Goal: Information Seeking & Learning: Learn about a topic

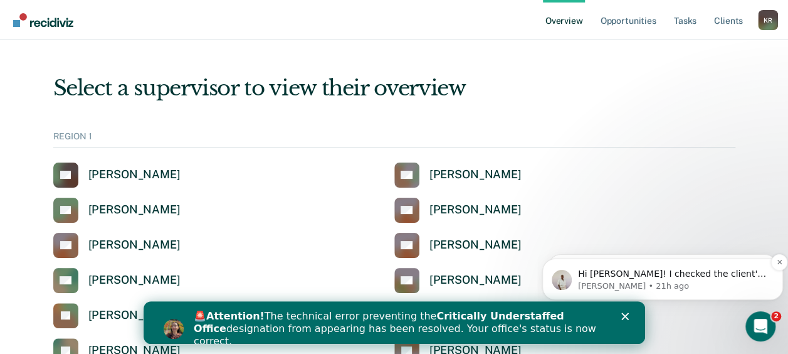
click at [687, 270] on span "Hi [PERSON_NAME]! I checked the client's status. They are excluded from ARS/ERS…" at bounding box center [672, 323] width 188 height 110
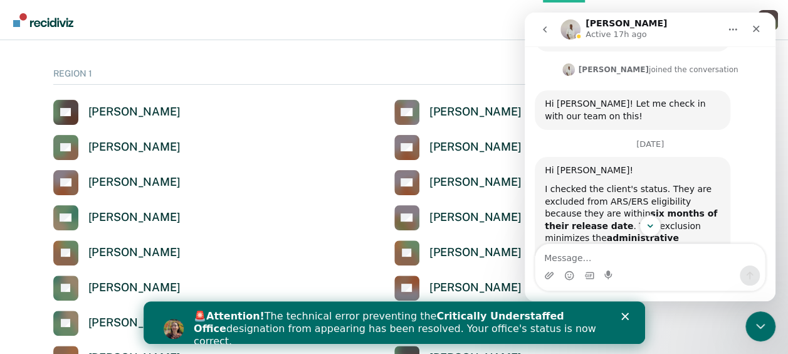
scroll to position [284, 0]
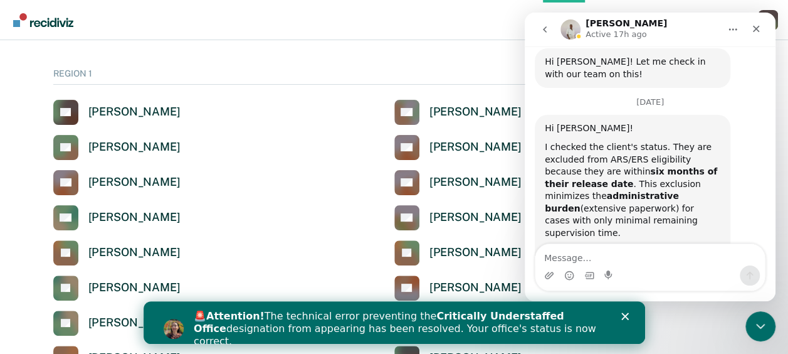
click at [618, 273] on div "Intercom messenger" at bounding box center [649, 275] width 229 height 20
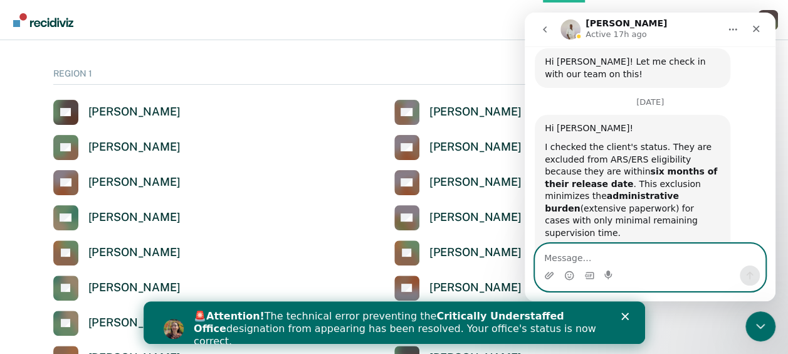
click at [600, 246] on textarea "Message…" at bounding box center [649, 254] width 229 height 21
type textarea "that makes sense! thank you"
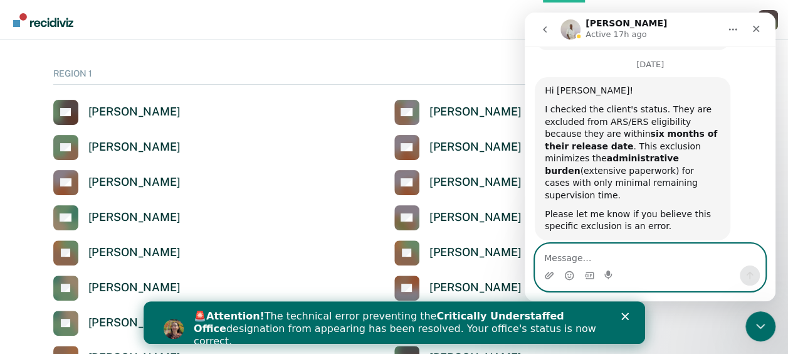
scroll to position [338, 0]
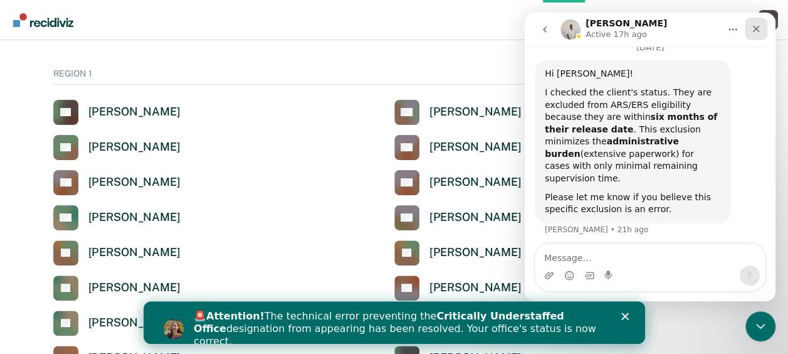
click at [755, 32] on icon "Close" at bounding box center [756, 29] width 10 height 10
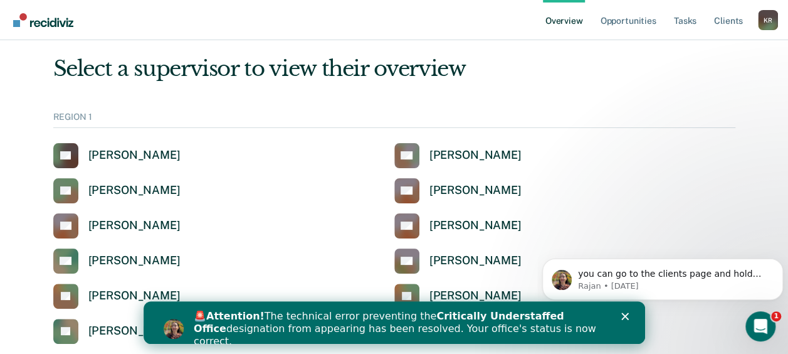
scroll to position [0, 0]
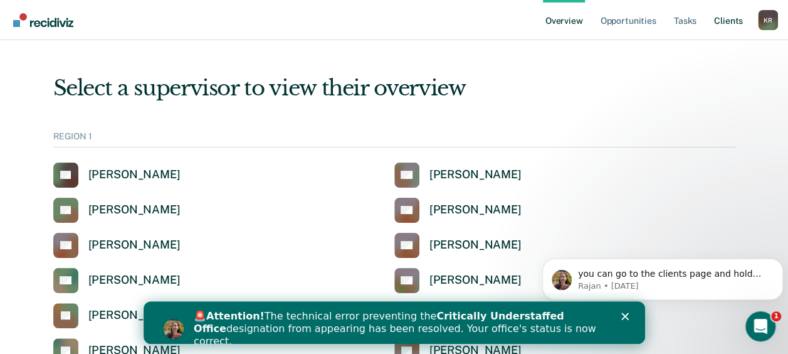
click at [724, 22] on link "Client s" at bounding box center [728, 20] width 34 height 40
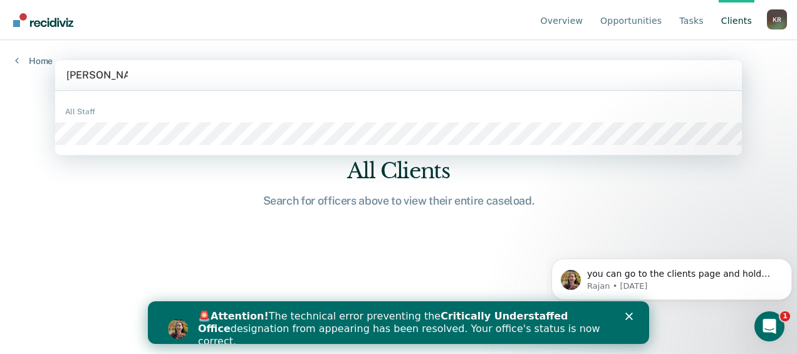
type input "[PERSON_NAME]"
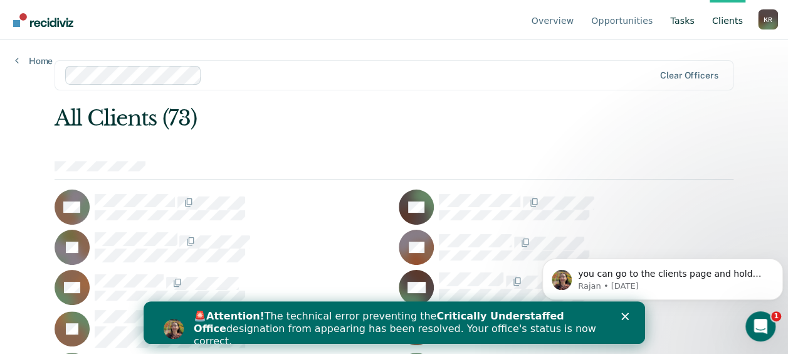
click at [693, 19] on link "Tasks" at bounding box center [682, 20] width 29 height 40
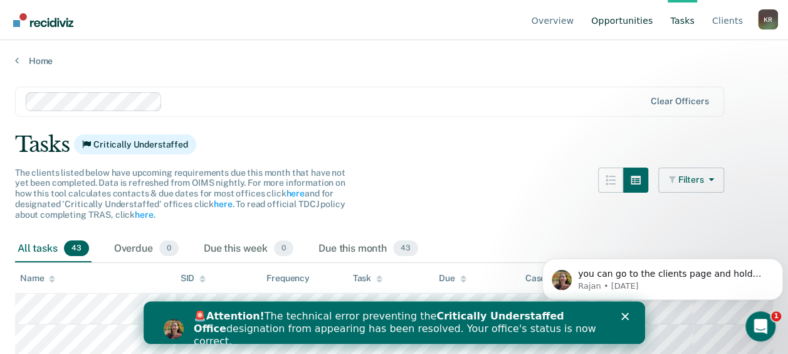
click at [625, 18] on link "Opportunities" at bounding box center [622, 20] width 66 height 40
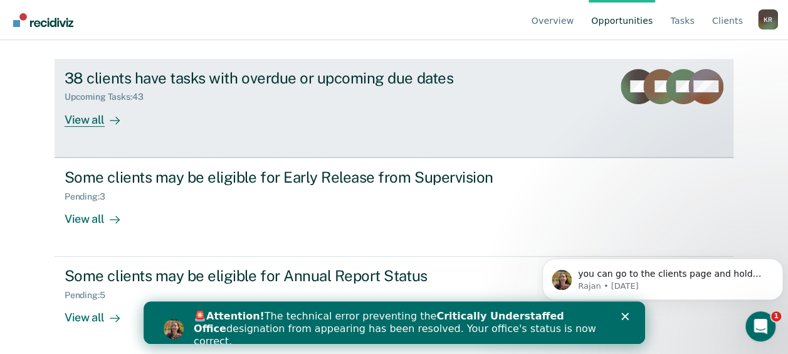
scroll to position [128, 0]
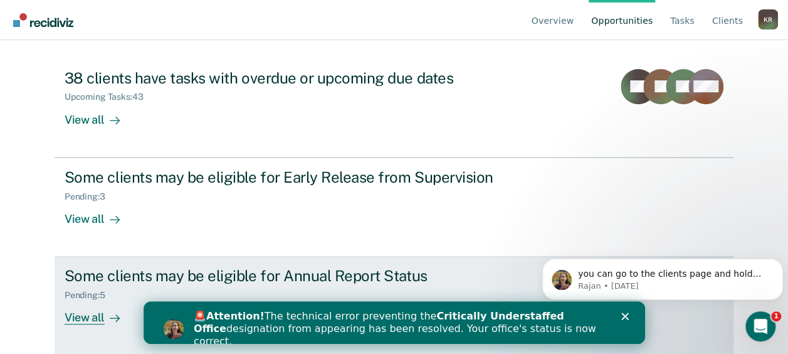
click at [78, 314] on div "View all" at bounding box center [100, 312] width 70 height 24
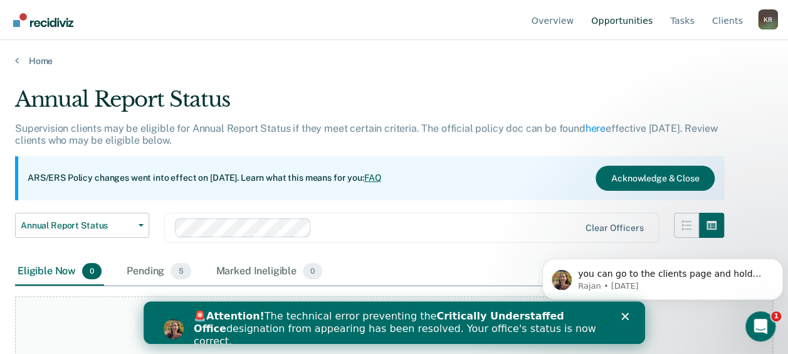
click at [631, 23] on link "Opportunities" at bounding box center [622, 20] width 66 height 40
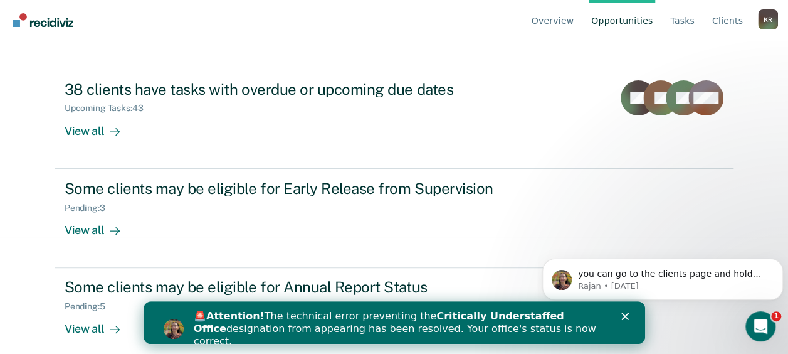
scroll to position [125, 0]
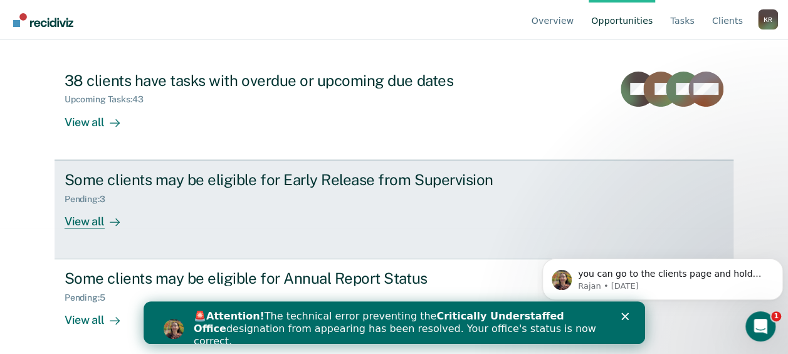
click at [83, 219] on div "View all" at bounding box center [100, 216] width 70 height 24
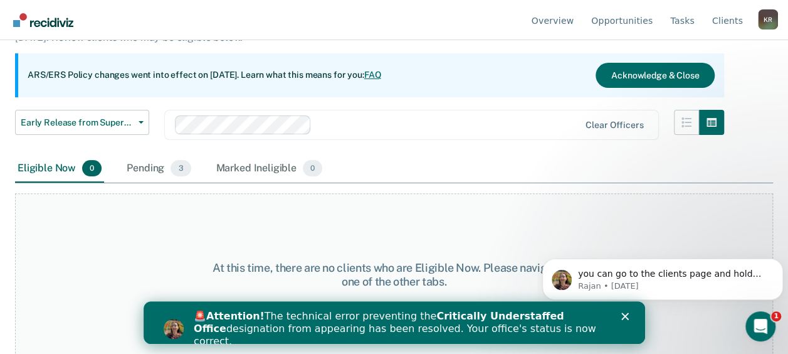
scroll to position [104, 0]
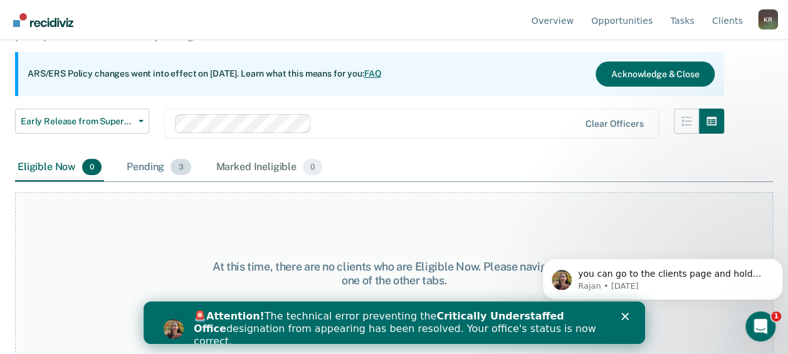
click at [150, 165] on div "Pending 3" at bounding box center [158, 168] width 69 height 28
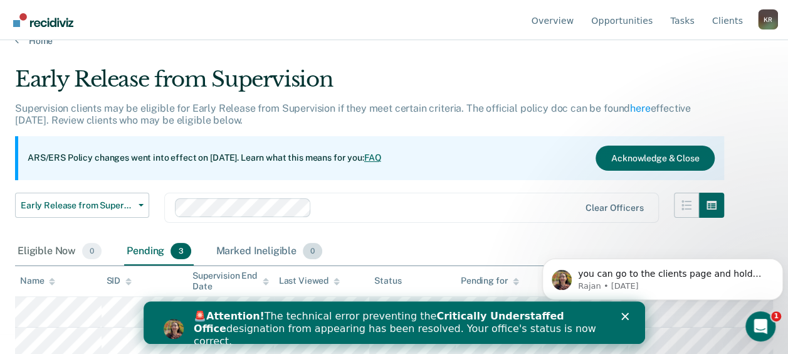
scroll to position [0, 0]
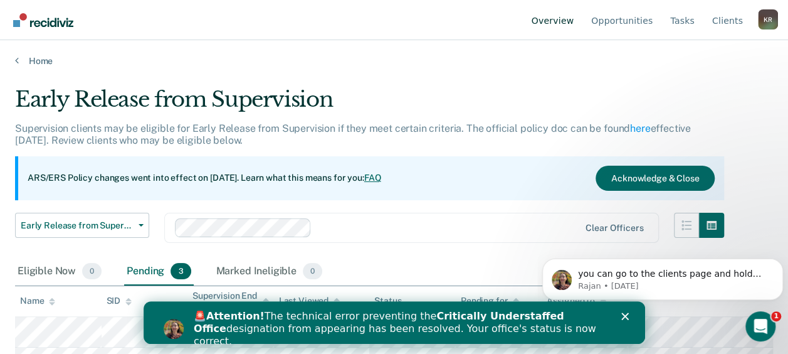
click at [573, 26] on link "Overview" at bounding box center [553, 20] width 48 height 40
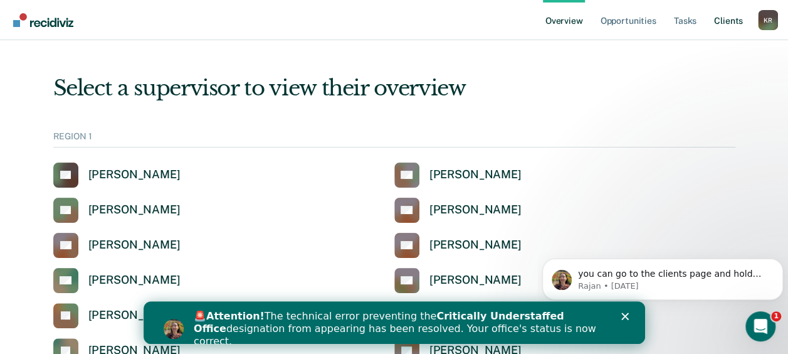
click at [718, 15] on link "Client s" at bounding box center [728, 20] width 34 height 40
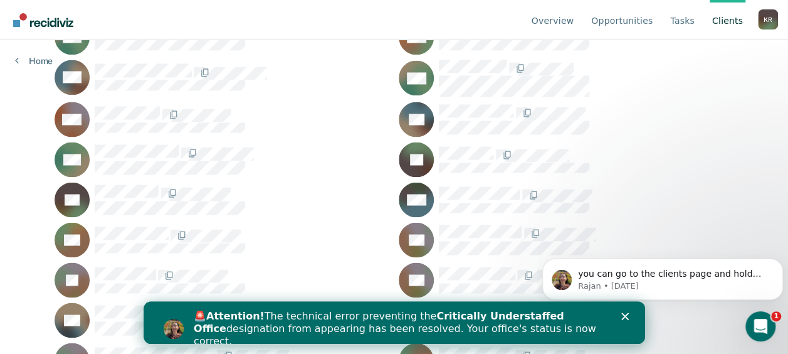
scroll to position [1313, 0]
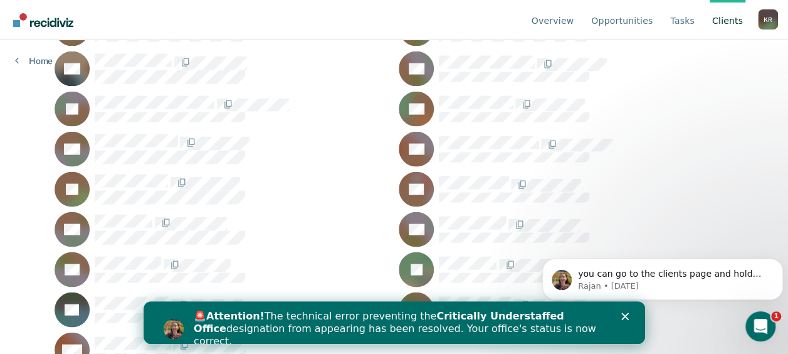
click at [623, 316] on polygon "Close" at bounding box center [625, 316] width 8 height 8
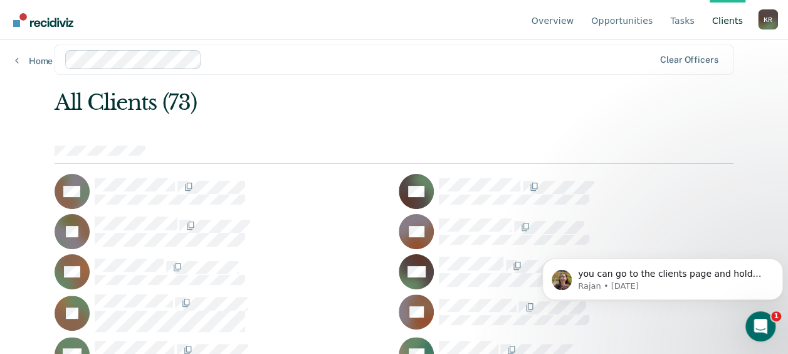
scroll to position [0, 0]
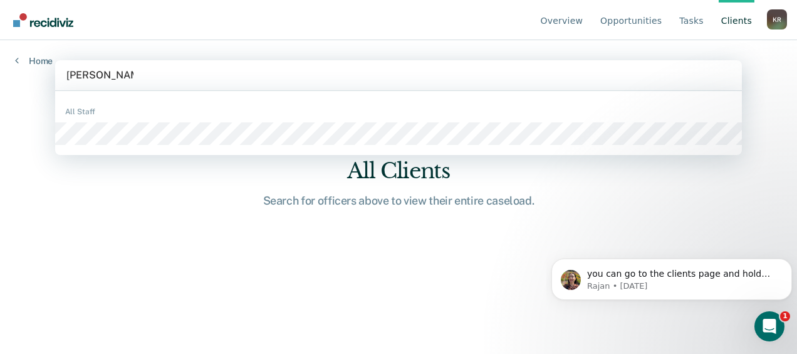
type input "[PERSON_NAME]"
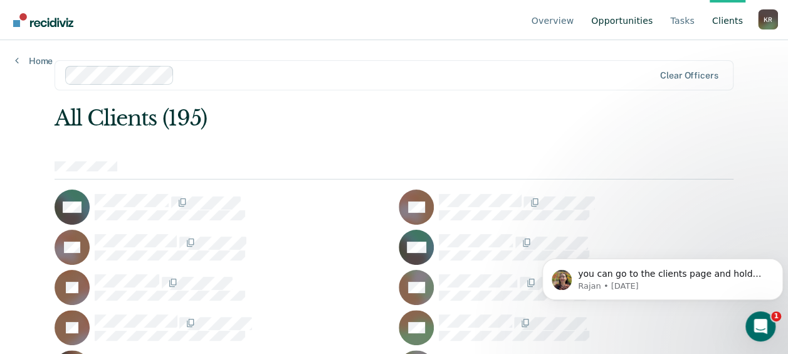
click at [619, 17] on link "Opportunities" at bounding box center [622, 20] width 66 height 40
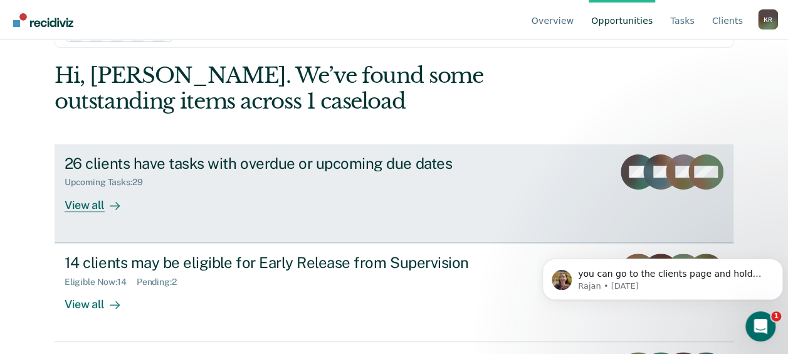
scroll to position [63, 0]
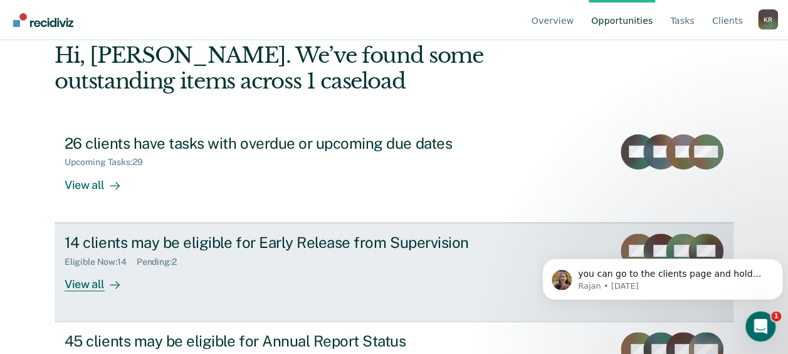
click at [88, 290] on div "View all" at bounding box center [100, 278] width 70 height 24
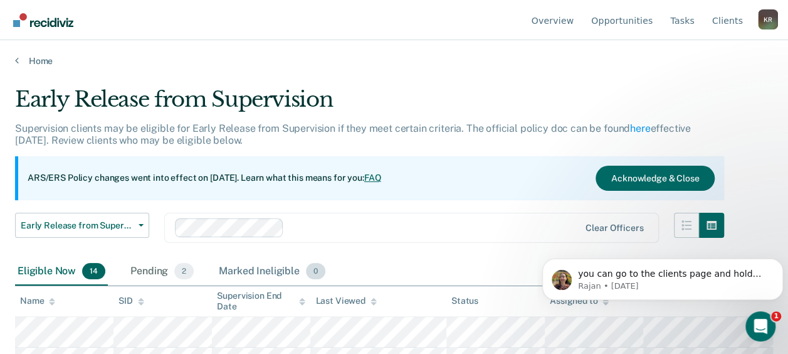
click at [241, 267] on div "Marked Ineligible 0" at bounding box center [272, 272] width 112 height 28
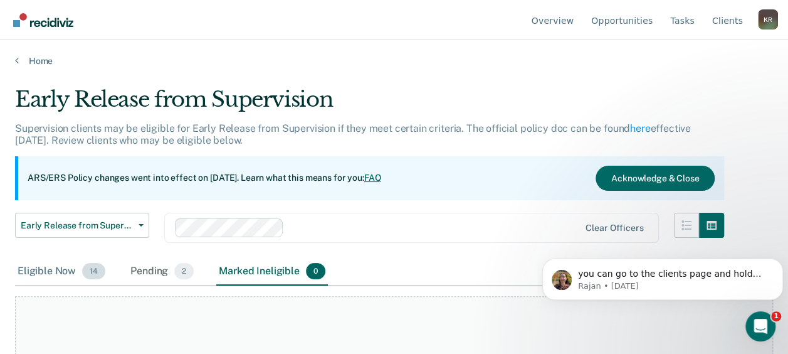
click at [50, 275] on div "Eligible Now 14" at bounding box center [61, 272] width 93 height 28
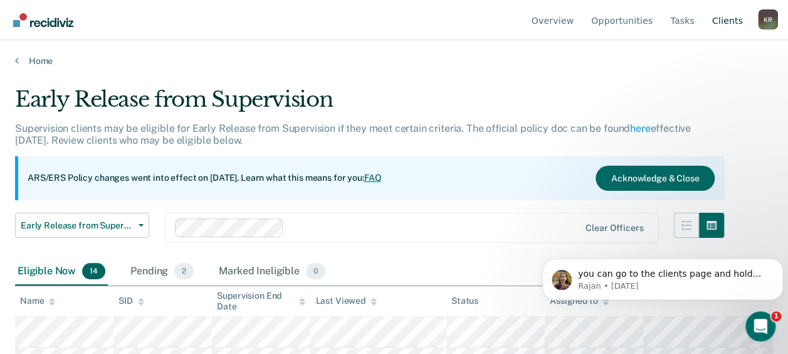
click at [726, 19] on link "Client s" at bounding box center [728, 20] width 36 height 40
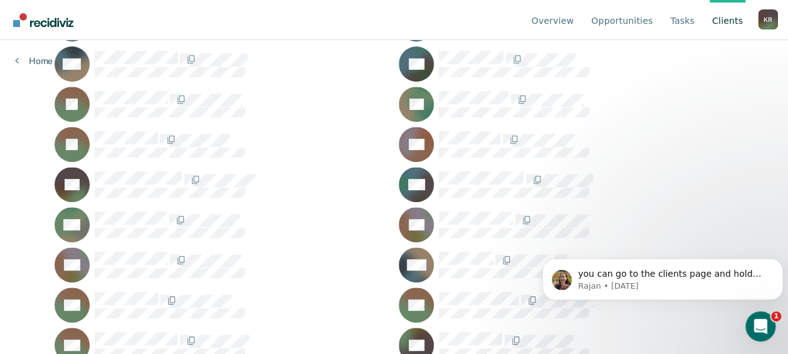
scroll to position [2911, 0]
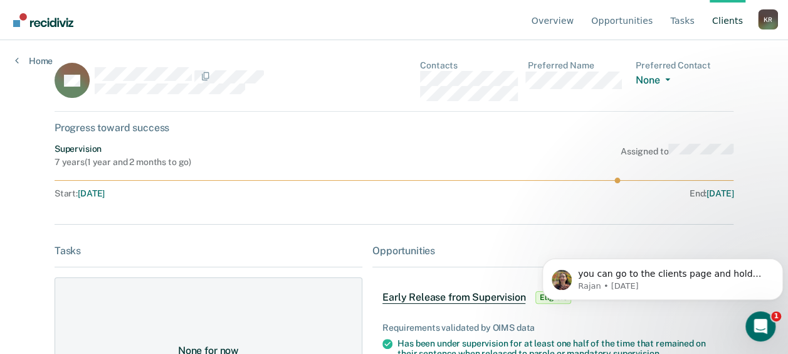
click at [726, 26] on link "Client s" at bounding box center [728, 20] width 36 height 40
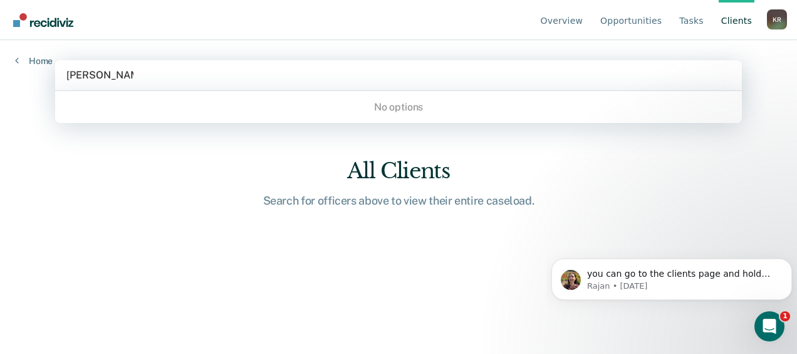
type input "[PERSON_NAME]"
click at [167, 84] on div at bounding box center [399, 75] width 688 height 30
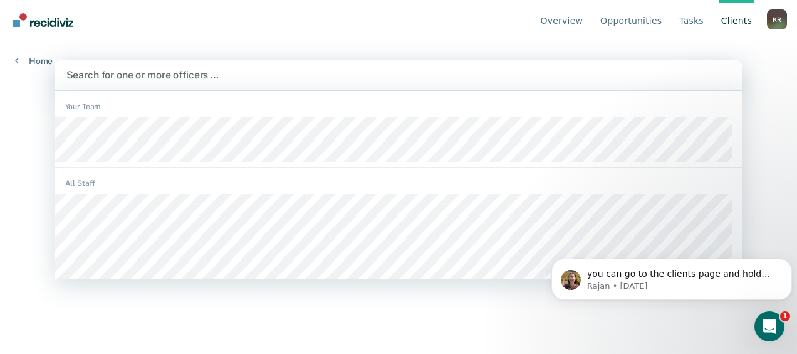
click at [166, 70] on div at bounding box center [398, 75] width 665 height 14
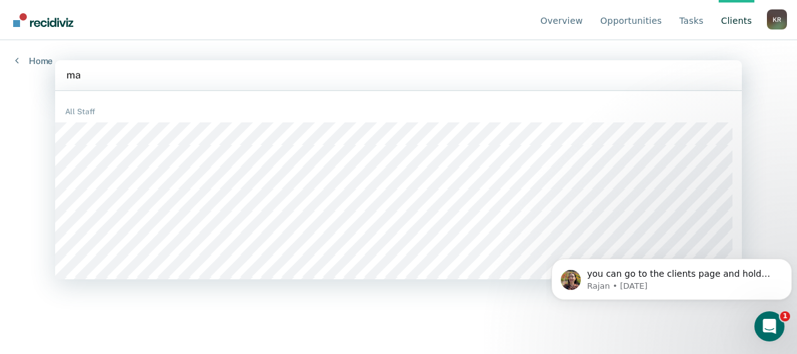
type input "m"
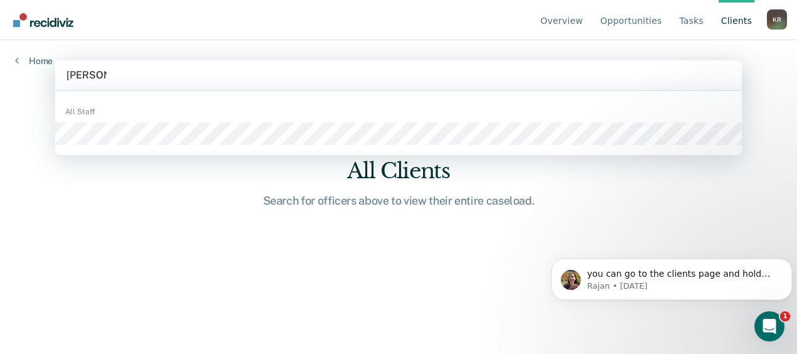
type input "[PERSON_NAME]"
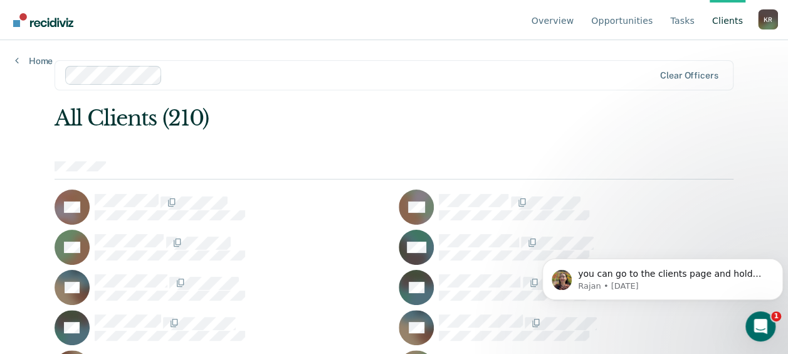
scroll to position [2229, 0]
